Goal: Browse casually: Explore the website without a specific task or goal

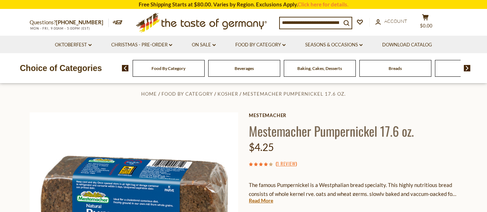
scroll to position [8, 0]
click at [395, 69] on span "Breads" at bounding box center [394, 68] width 13 height 5
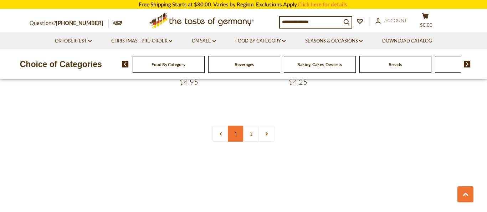
scroll to position [1705, 0]
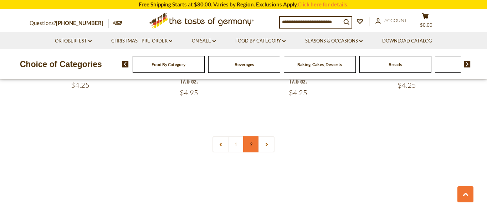
click at [247, 140] on link "2" at bounding box center [251, 144] width 16 height 16
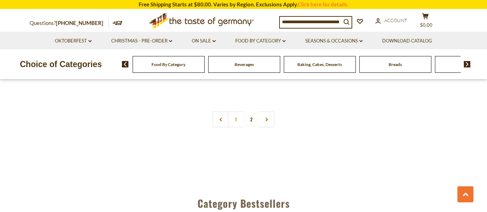
scroll to position [1043, 0]
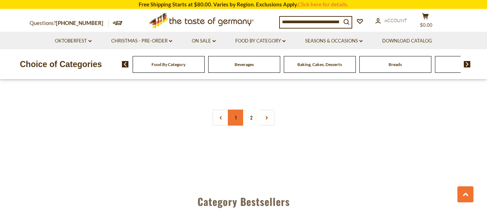
click at [236, 112] on link "1" at bounding box center [236, 117] width 16 height 16
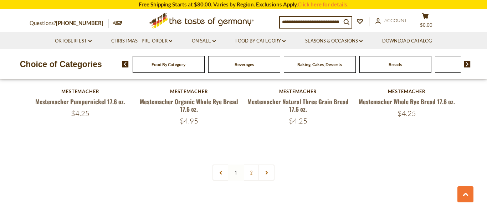
scroll to position [1677, 0]
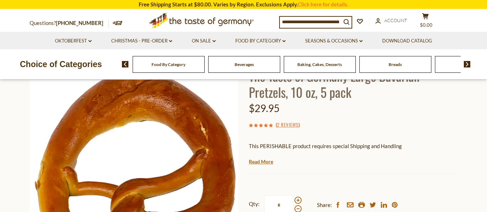
scroll to position [76, 0]
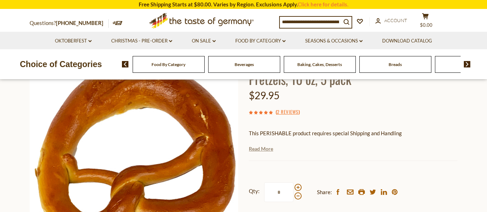
click at [266, 148] on link "Read More" at bounding box center [261, 148] width 24 height 7
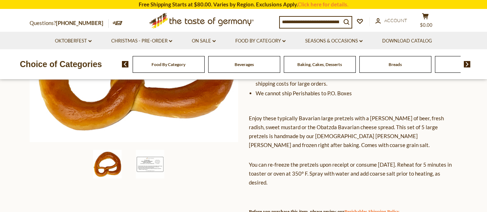
scroll to position [184, 0]
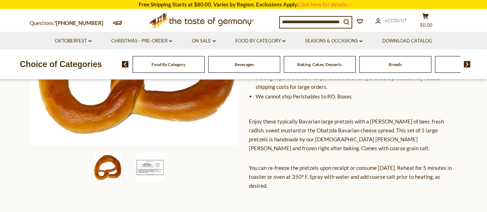
click at [156, 164] on img at bounding box center [150, 167] width 29 height 29
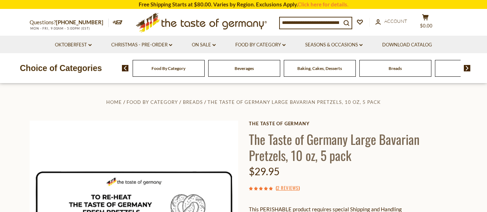
scroll to position [0, 0]
click at [89, 47] on link "Oktoberfest dropdown_arrow" at bounding box center [73, 45] width 37 height 8
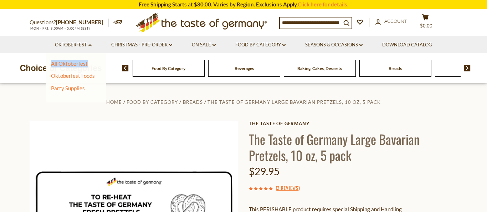
click at [468, 69] on img at bounding box center [467, 68] width 7 height 6
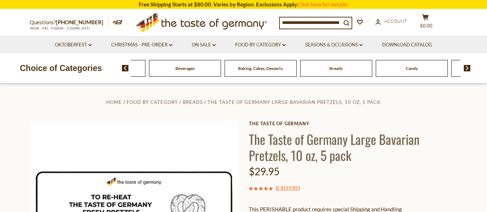
click at [124, 67] on img at bounding box center [125, 68] width 7 height 6
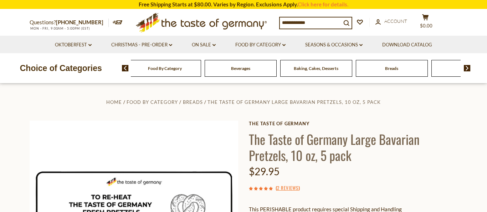
click at [124, 67] on img at bounding box center [125, 68] width 7 height 6
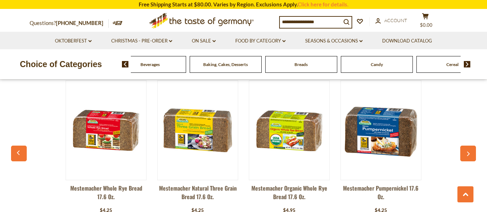
scroll to position [689, 0]
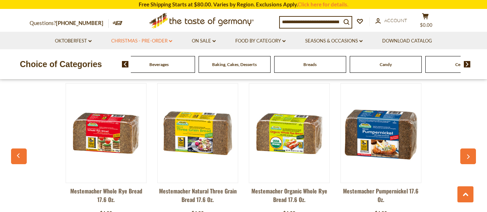
click at [168, 41] on link "Christmas - PRE-ORDER dropdown_arrow" at bounding box center [141, 41] width 61 height 8
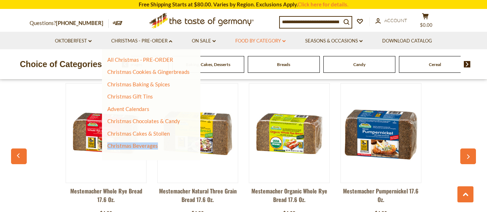
click at [282, 39] on link "Food By Category dropdown_arrow" at bounding box center [260, 41] width 50 height 8
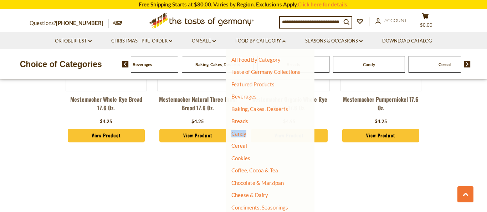
scroll to position [795, 0]
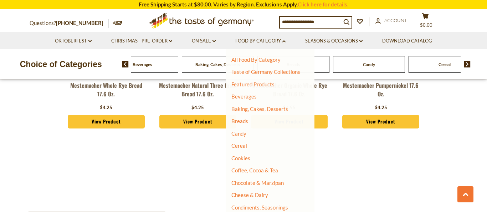
click at [467, 113] on div "Mestemacher Whole Rye Bread 17.6 oz. $4.25 View Product Mestemacher Natural Thr…" at bounding box center [244, 57] width 458 height 176
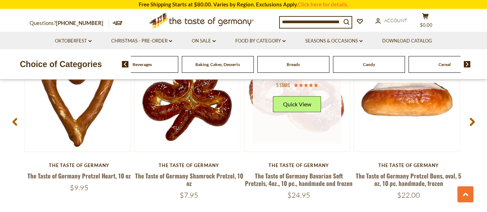
scroll to position [1165, 0]
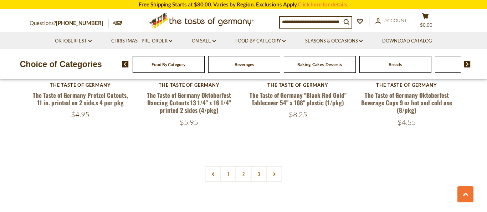
scroll to position [1721, 0]
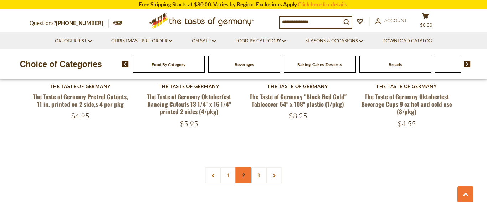
click at [241, 169] on link "2" at bounding box center [244, 175] width 16 height 16
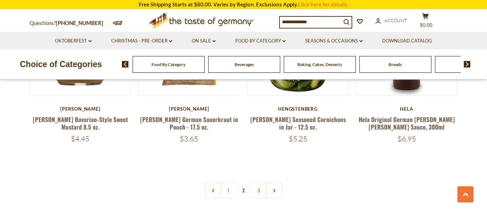
scroll to position [1690, 0]
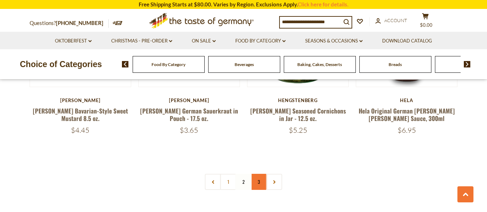
click at [258, 174] on link "3" at bounding box center [259, 182] width 16 height 16
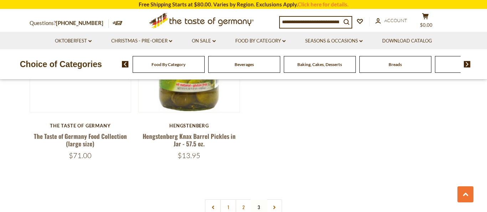
scroll to position [1325, 0]
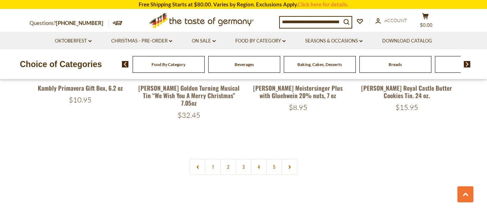
scroll to position [1722, 0]
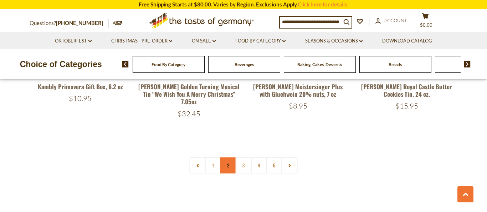
click at [227, 157] on link "2" at bounding box center [228, 165] width 16 height 16
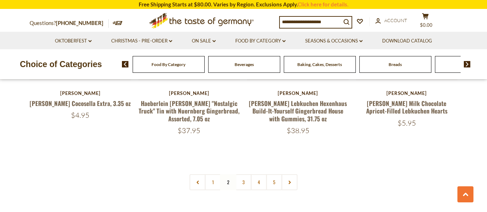
scroll to position [1714, 0]
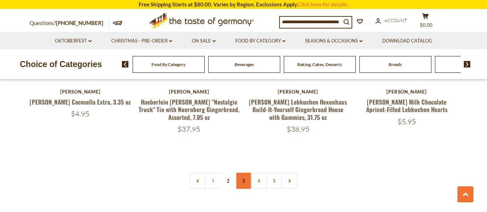
click at [247, 172] on link "3" at bounding box center [244, 180] width 16 height 16
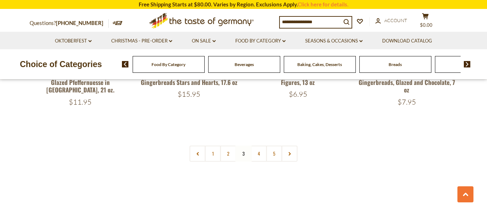
scroll to position [1743, 0]
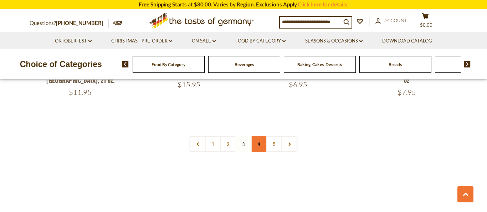
click at [259, 136] on link "4" at bounding box center [259, 144] width 16 height 16
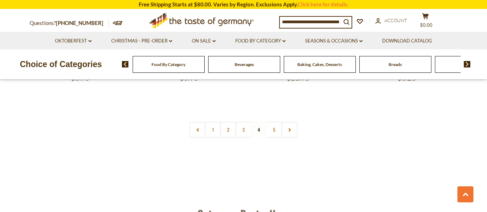
scroll to position [1748, 0]
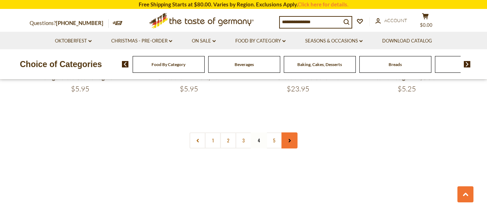
click at [288, 139] on icon at bounding box center [289, 141] width 4 height 4
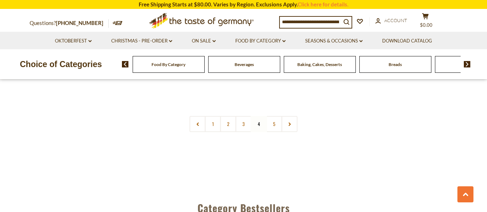
scroll to position [1756, 0]
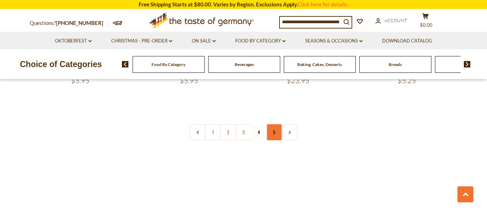
click at [278, 124] on link "5" at bounding box center [274, 132] width 16 height 16
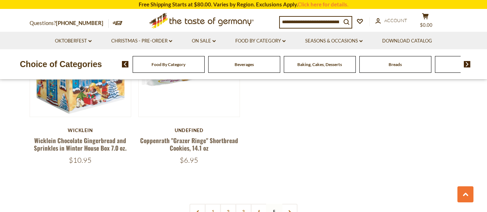
scroll to position [251, 0]
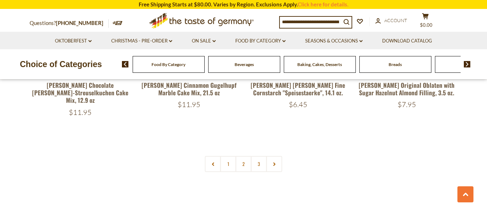
scroll to position [1694, 0]
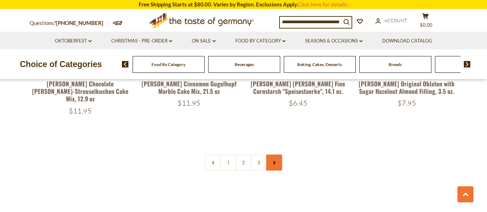
click at [276, 161] on icon at bounding box center [274, 163] width 4 height 4
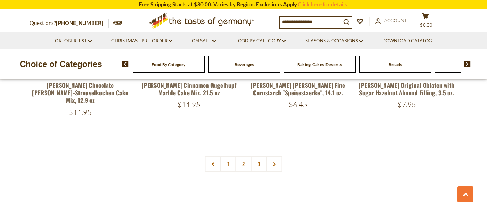
scroll to position [1700, 0]
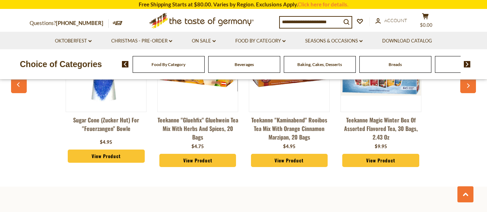
scroll to position [1742, 0]
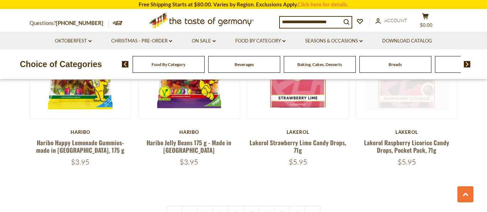
scroll to position [1684, 0]
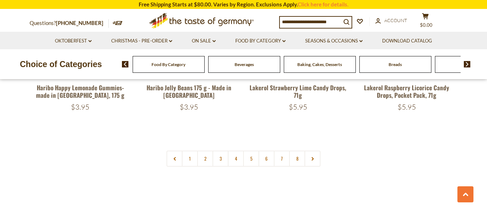
scroll to position [1738, 0]
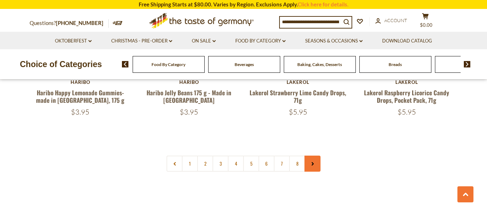
click at [311, 162] on icon at bounding box center [312, 164] width 4 height 4
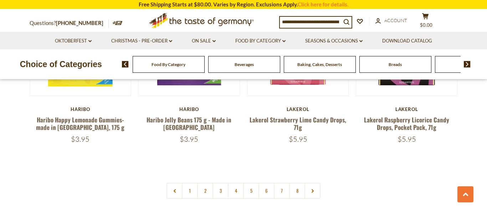
scroll to position [1709, 0]
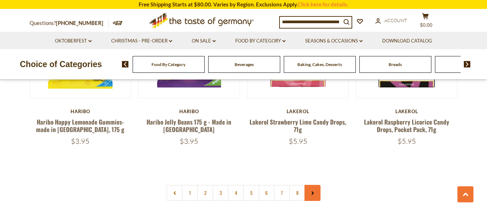
click at [316, 185] on link at bounding box center [312, 193] width 16 height 16
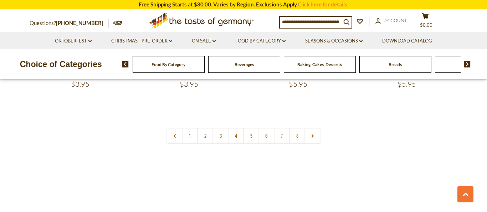
scroll to position [1773, 0]
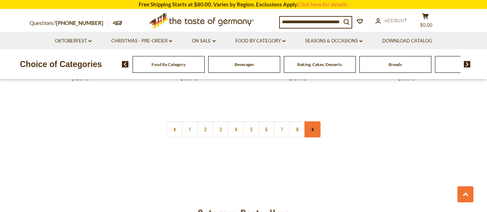
click at [314, 121] on link at bounding box center [312, 129] width 16 height 16
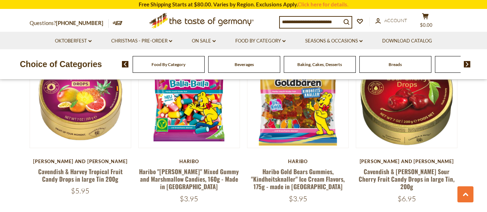
scroll to position [865, 0]
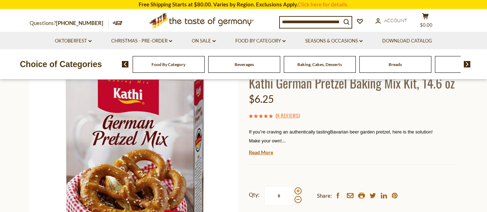
scroll to position [45, 0]
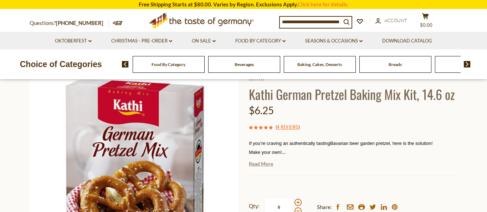
click at [266, 165] on link "Read More" at bounding box center [261, 163] width 24 height 7
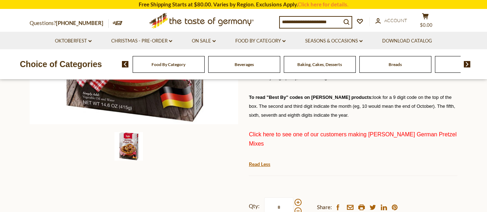
scroll to position [206, 0]
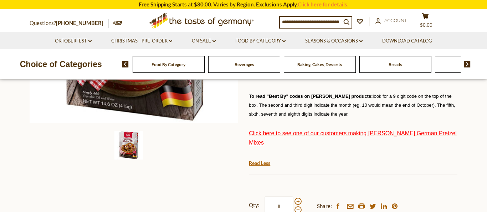
click at [331, 130] on span "Click here to see one of our customers making Kathi German Pretzel Mixes" at bounding box center [352, 138] width 207 height 16
click at [358, 40] on link "Seasons & Occasions dropdown_arrow" at bounding box center [333, 41] width 57 height 8
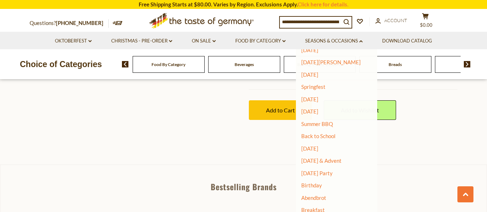
scroll to position [342, 0]
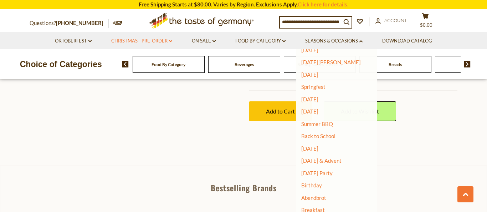
click at [169, 40] on icon "dropdown_arrow" at bounding box center [170, 41] width 3 height 2
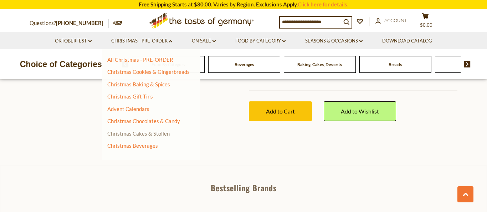
click at [157, 132] on link "Christmas Cakes & Stollen" at bounding box center [138, 133] width 62 height 6
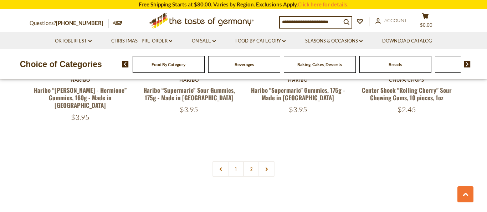
scroll to position [1721, 0]
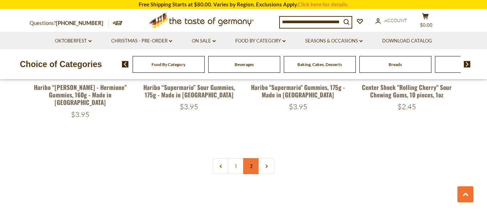
click at [251, 158] on link "2" at bounding box center [251, 166] width 16 height 16
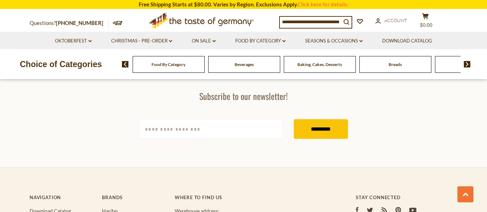
scroll to position [1391, 0]
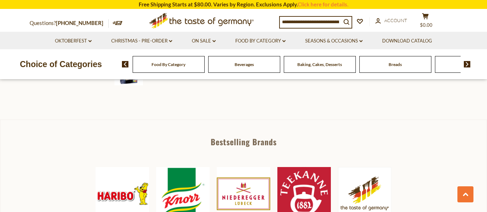
scroll to position [279, 0]
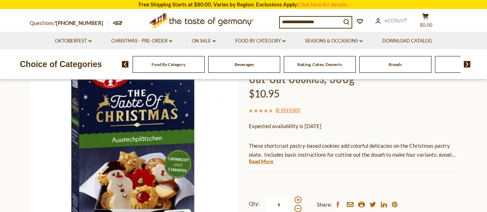
scroll to position [80, 0]
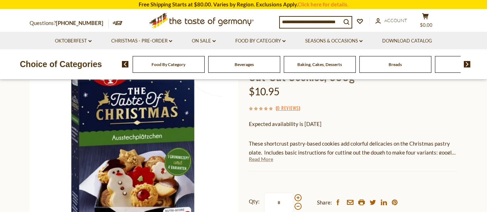
click at [265, 159] on link "Read More" at bounding box center [261, 158] width 24 height 7
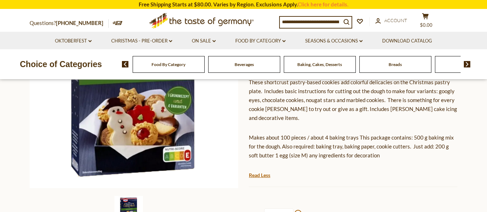
scroll to position [150, 0]
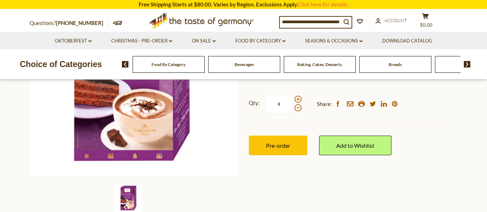
scroll to position [153, 0]
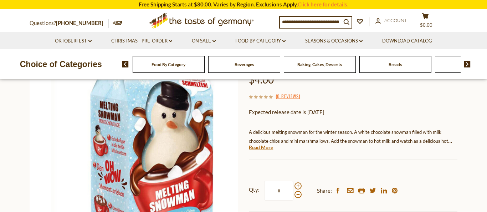
scroll to position [93, 0]
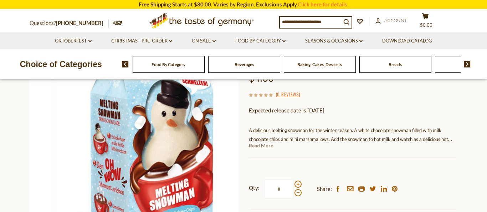
click at [266, 148] on link "Read More" at bounding box center [261, 145] width 24 height 7
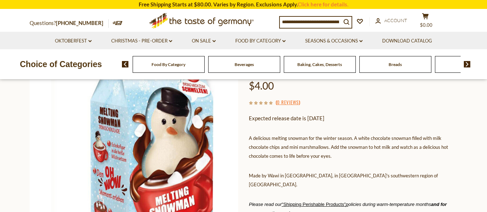
scroll to position [82, 0]
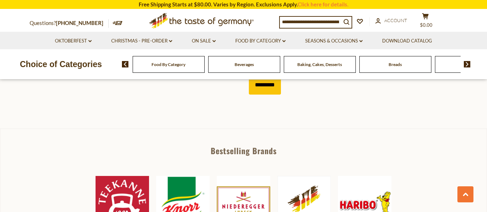
scroll to position [300, 0]
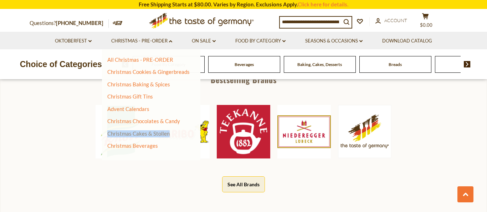
click at [155, 133] on link "Christmas Cakes & Stollen" at bounding box center [138, 133] width 62 height 6
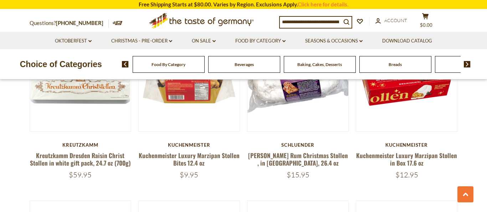
scroll to position [1460, 0]
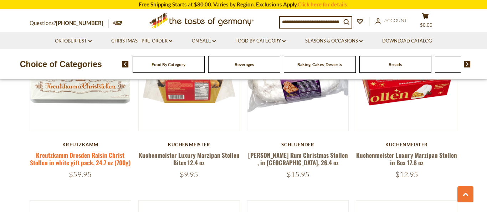
click at [101, 155] on link "Kreutzkamm Dresden Raisin Christ Stollen in white gift pack, 24.7 oz (700g)" at bounding box center [80, 158] width 101 height 16
